Goal: Information Seeking & Learning: Learn about a topic

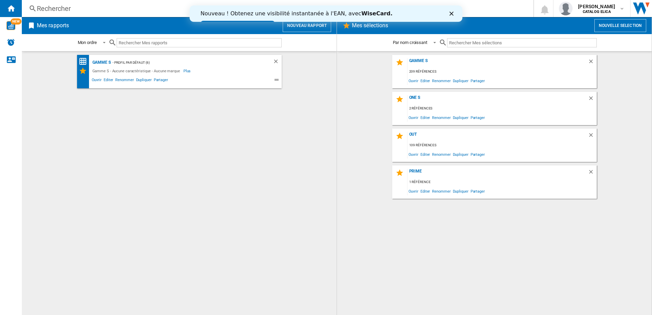
click at [147, 39] on input "text" at bounding box center [199, 42] width 165 height 9
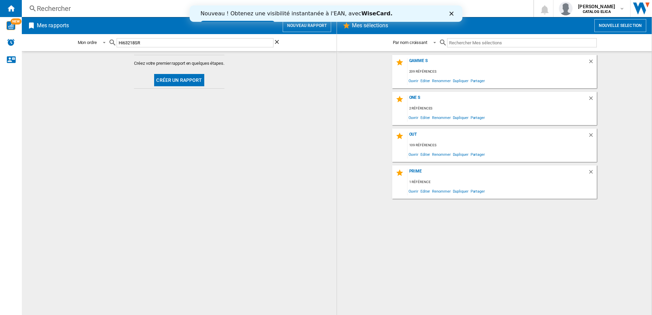
type input "Hi63218SR"
click at [190, 35] on div "Hi63218SR" at bounding box center [194, 43] width 173 height 16
click at [188, 41] on input "Hi63218SR" at bounding box center [195, 42] width 157 height 9
drag, startPoint x: 188, startPoint y: 41, endPoint x: 17, endPoint y: 40, distance: 171.2
click at [17, 40] on div "NEW Rechercher Rechercher 0 [PERSON_NAME] CATALOG ELICA CATALOG ELICA" at bounding box center [326, 157] width 652 height 315
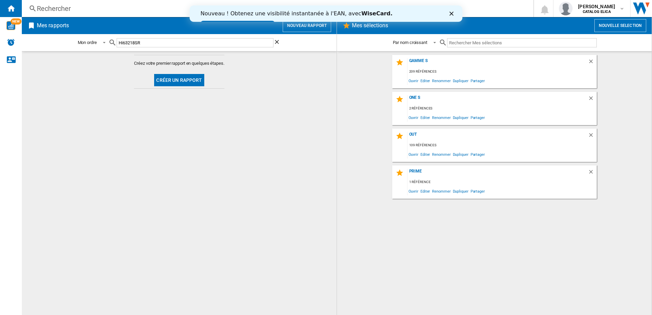
click at [49, 8] on div "Rechercher" at bounding box center [276, 9] width 479 height 10
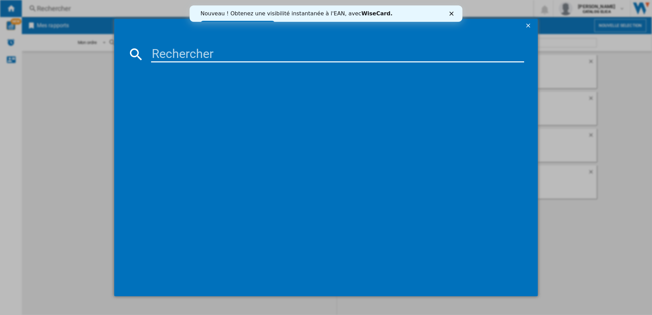
click at [186, 66] on div at bounding box center [326, 174] width 397 height 217
click at [187, 57] on input at bounding box center [337, 54] width 373 height 16
paste input "Hi63218SR"
type input "Hi63218SR"
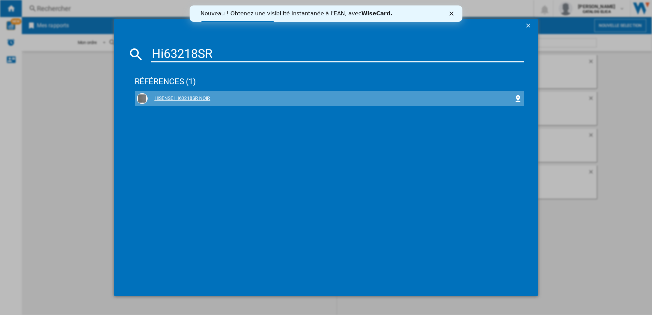
click at [191, 97] on div "HISENSE HI63218SR NOIR" at bounding box center [331, 98] width 367 height 7
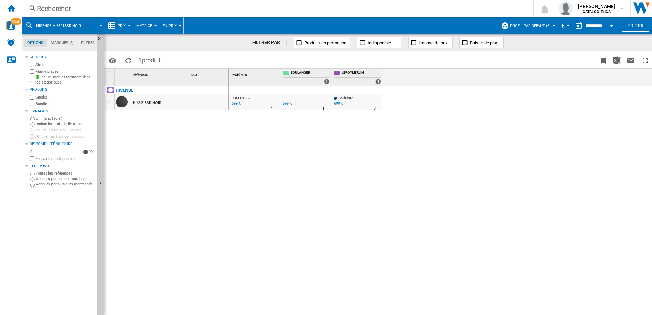
click at [158, 104] on div "HI63218SR NOIR" at bounding box center [147, 103] width 28 height 16
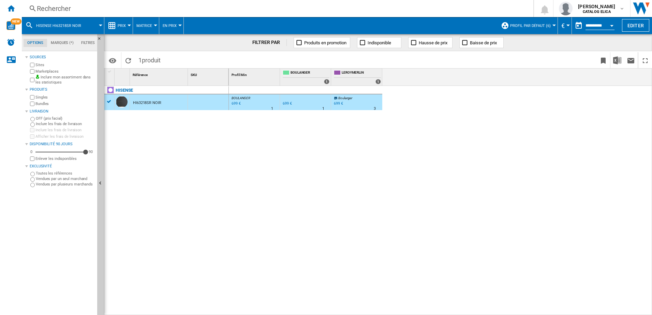
click at [284, 102] on div "699 €" at bounding box center [287, 103] width 10 height 7
click at [375, 108] on div "3" at bounding box center [375, 108] width 2 height 7
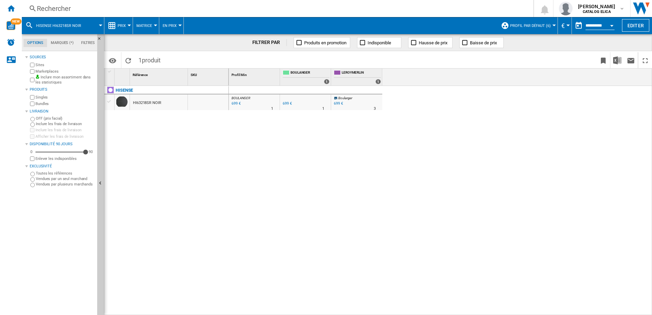
click at [416, 151] on div "BOULANGER : FR BOULANGER -1.0 % 699 € % N/A 1 BOULANGER : FR BOULANGER FR BOULA…" at bounding box center [441, 200] width 424 height 229
click at [146, 24] on span "Matrice" at bounding box center [144, 26] width 16 height 4
click at [176, 25] on md-backdrop at bounding box center [326, 157] width 652 height 315
click at [172, 27] on span "En Prix" at bounding box center [170, 26] width 14 height 4
click at [175, 26] on md-backdrop at bounding box center [326, 157] width 652 height 315
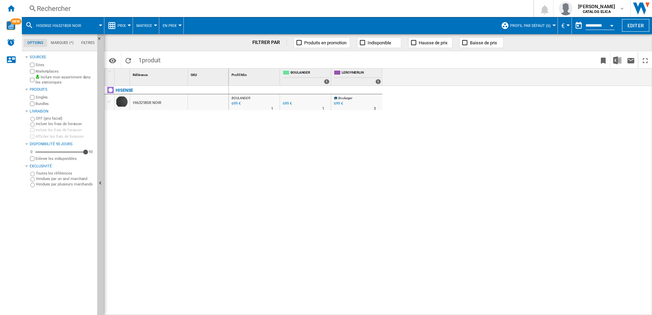
click at [479, 142] on div "BOULANGER : FR BOULANGER -1.0 % 699 € % N/A 1 BOULANGER : FR BOULANGER FR BOULA…" at bounding box center [441, 200] width 424 height 229
click at [127, 26] on button "Prix" at bounding box center [124, 25] width 12 height 17
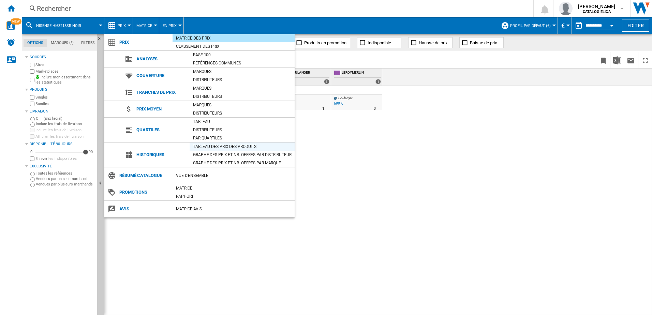
click at [250, 148] on div "Tableau des prix des produits" at bounding box center [242, 146] width 105 height 7
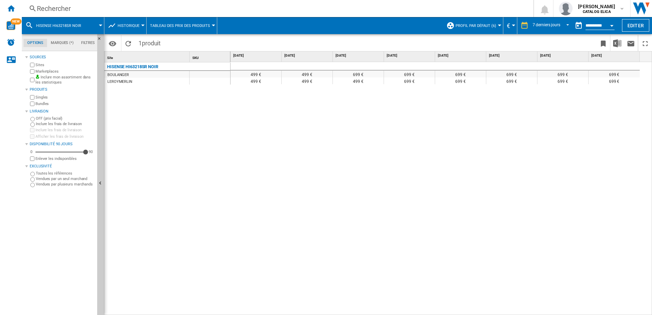
click at [138, 26] on span "Historique" at bounding box center [129, 26] width 22 height 4
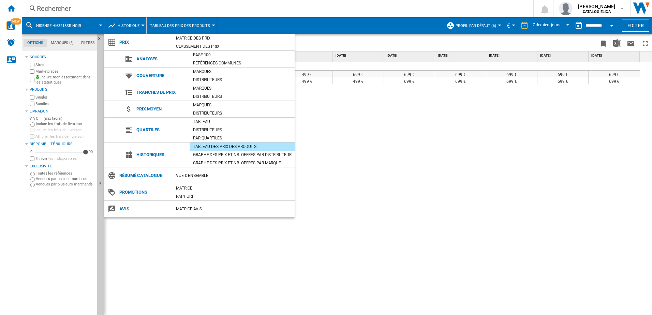
click at [138, 26] on md-backdrop at bounding box center [326, 157] width 652 height 315
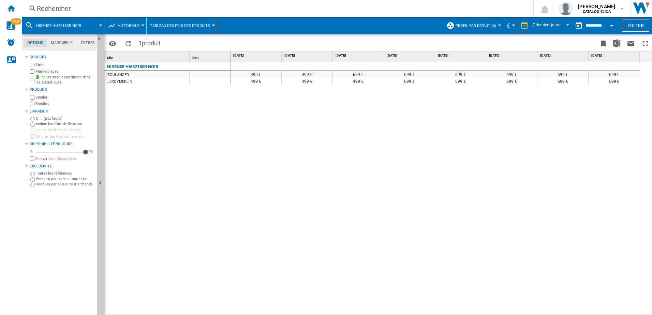
click at [138, 26] on span "Historique" at bounding box center [129, 26] width 22 height 4
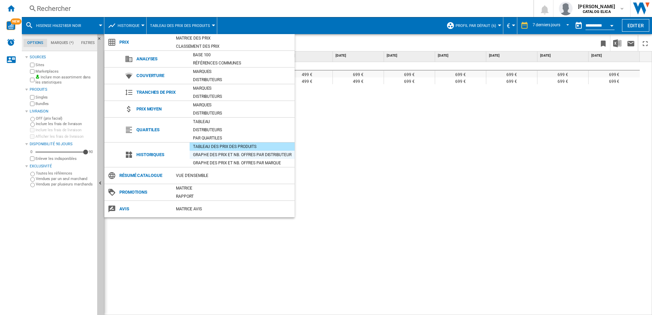
click at [227, 156] on div "Graphe des prix et nb. offres par distributeur" at bounding box center [242, 154] width 105 height 7
